Goal: Find specific page/section: Find specific page/section

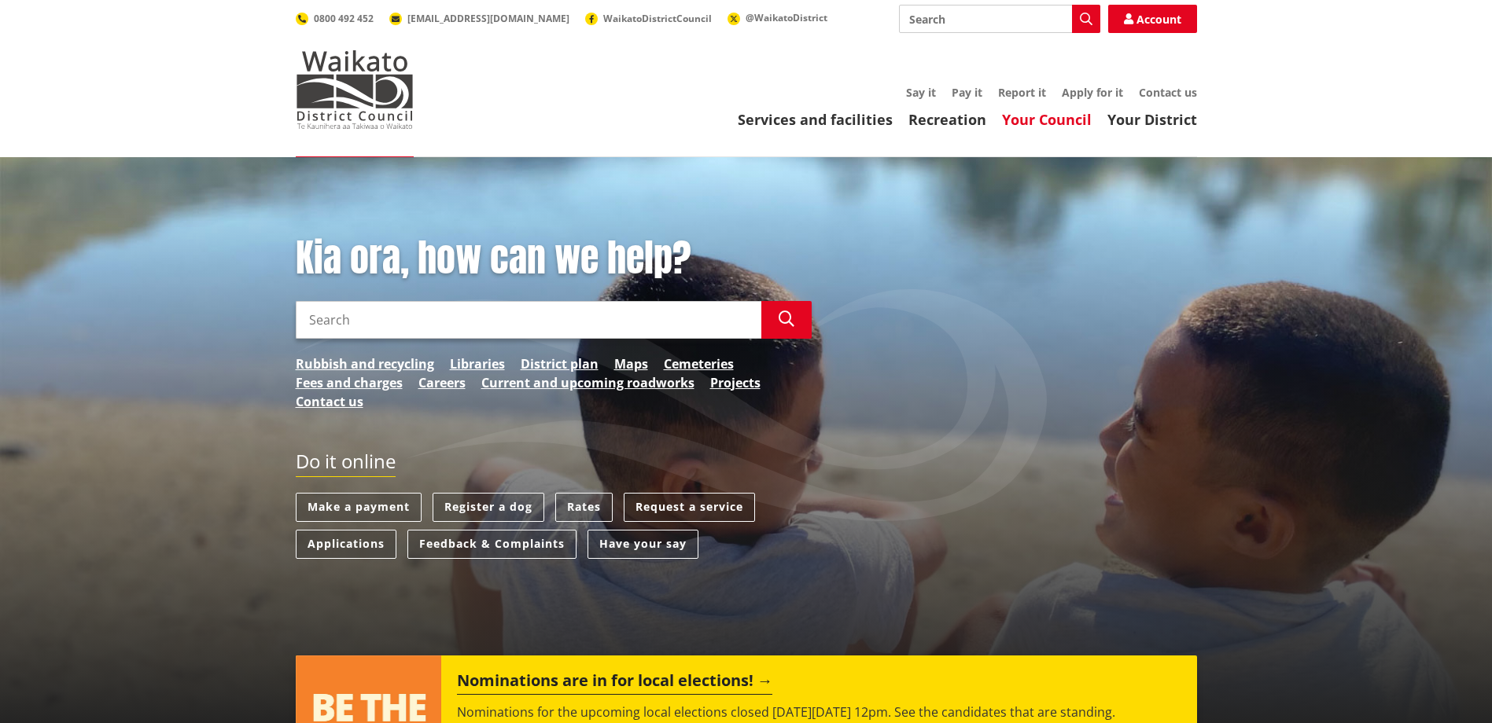
click at [1069, 122] on link "Your Council" at bounding box center [1047, 119] width 90 height 19
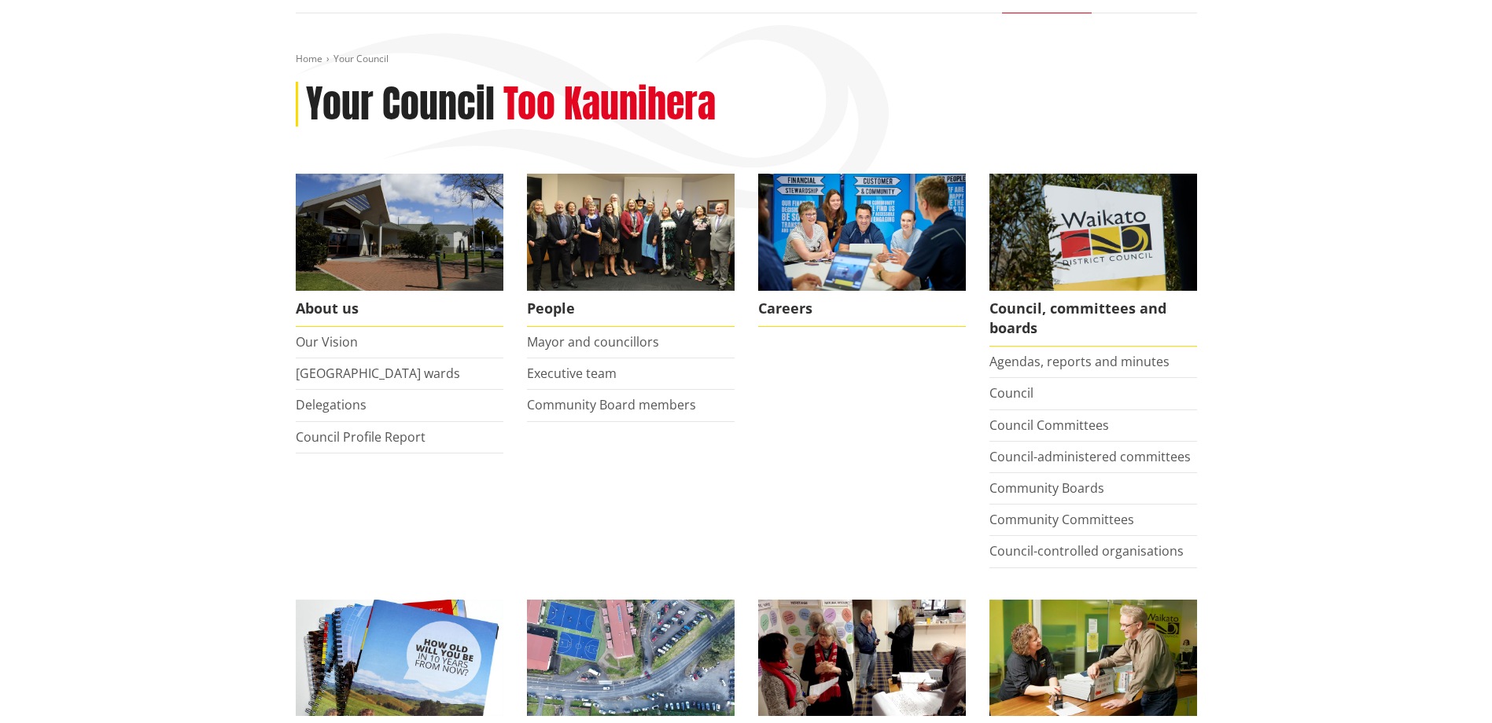
scroll to position [157, 0]
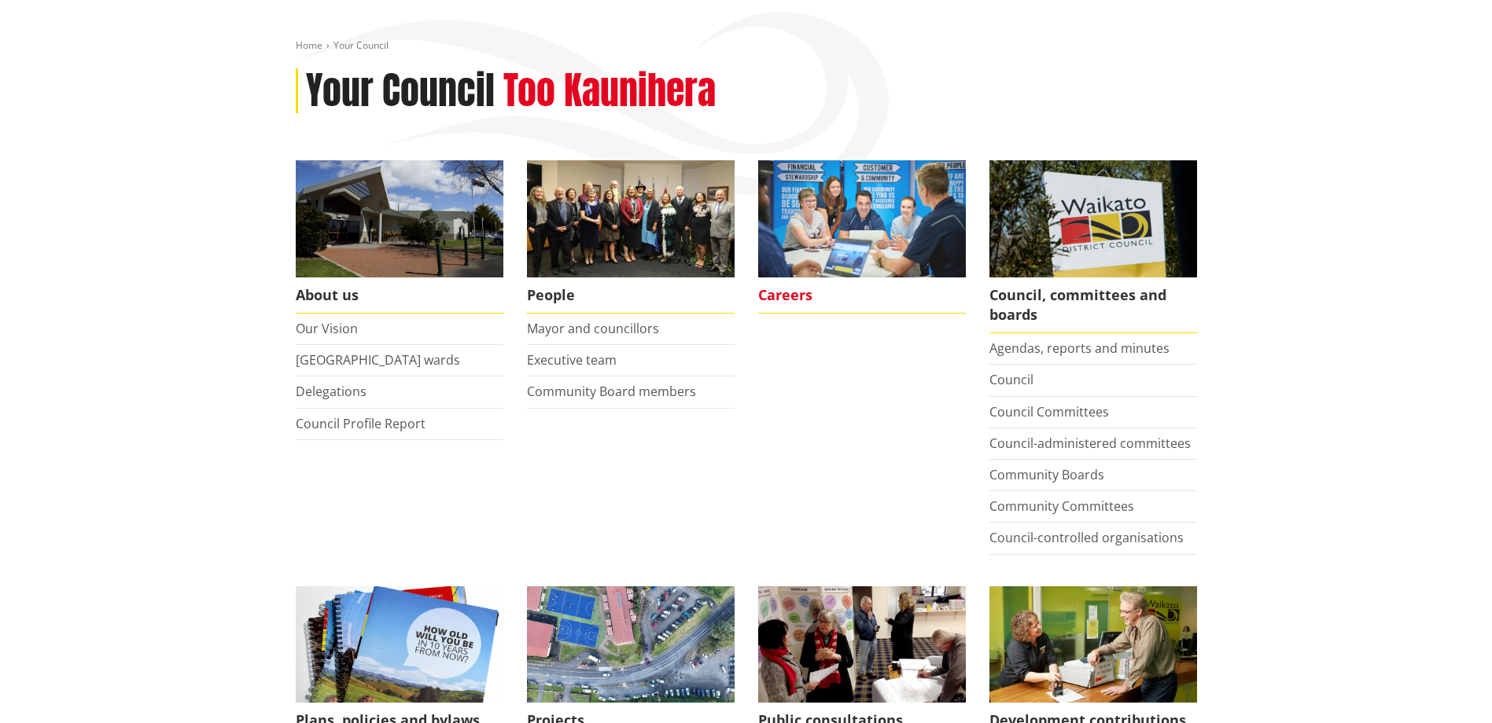
click at [777, 294] on span "Careers" at bounding box center [862, 296] width 208 height 36
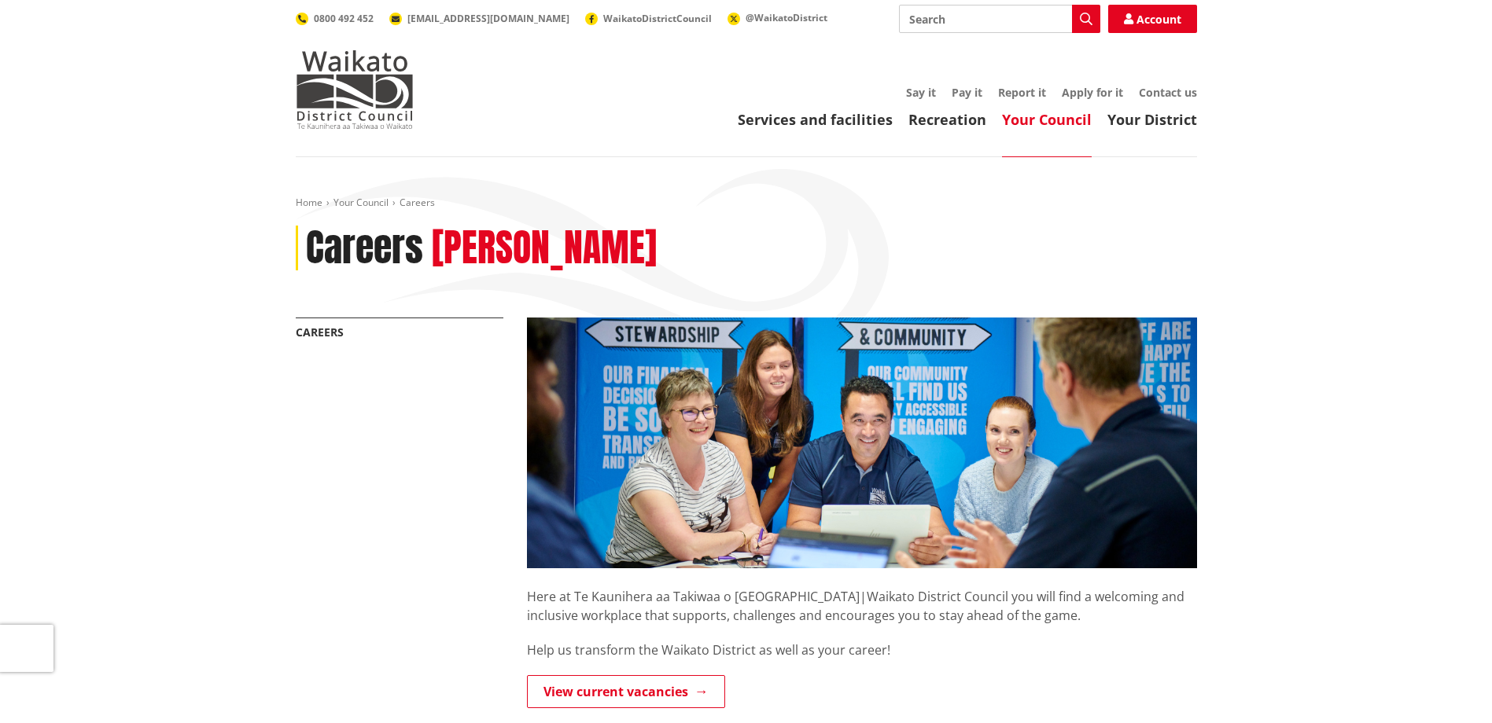
scroll to position [315, 0]
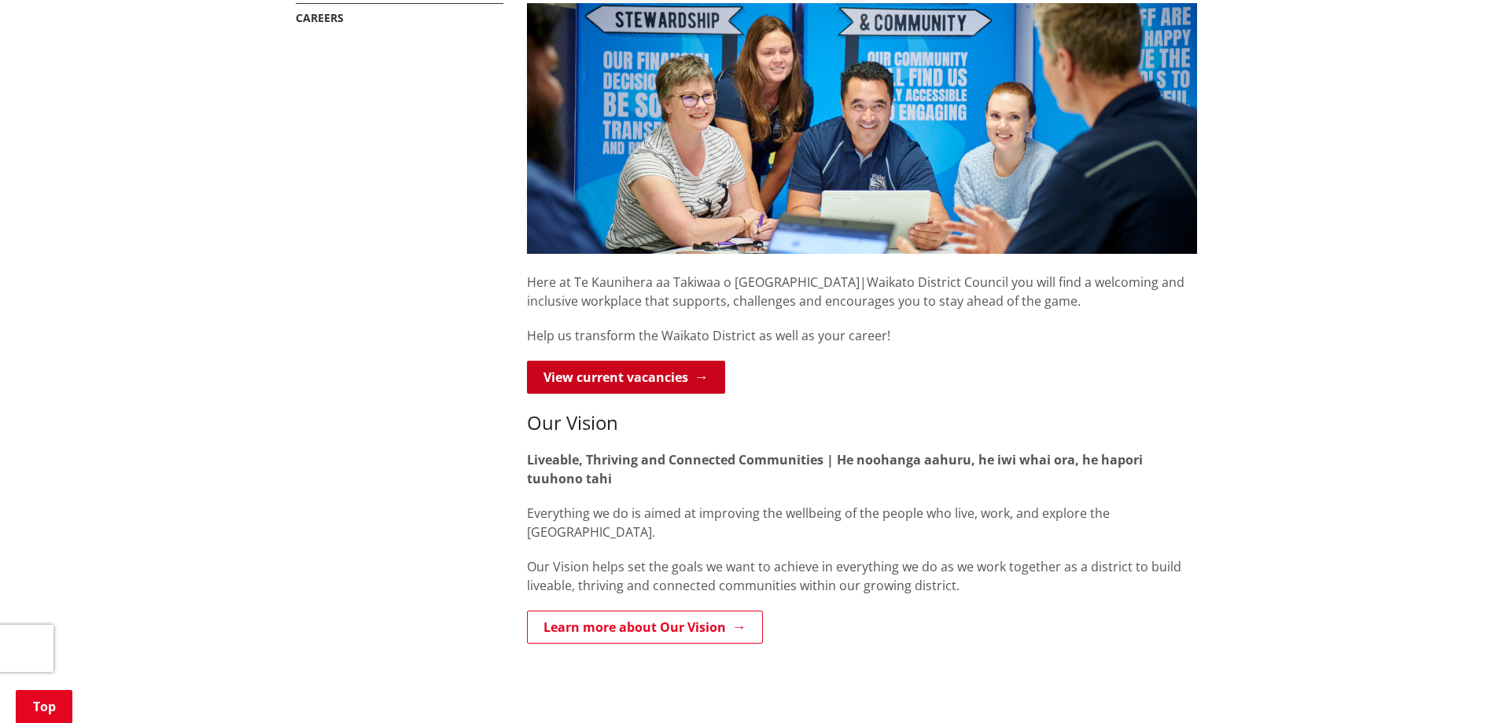
click at [696, 376] on link "View current vacancies" at bounding box center [626, 377] width 198 height 33
